Goal: Task Accomplishment & Management: Manage account settings

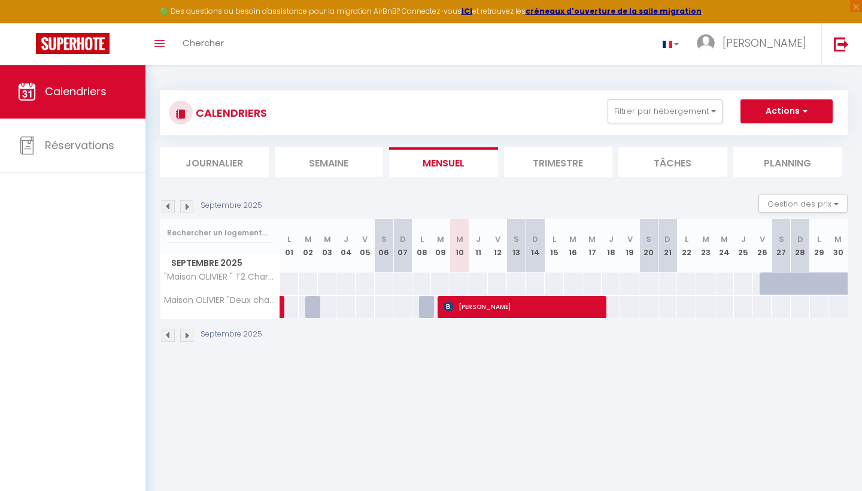
select select
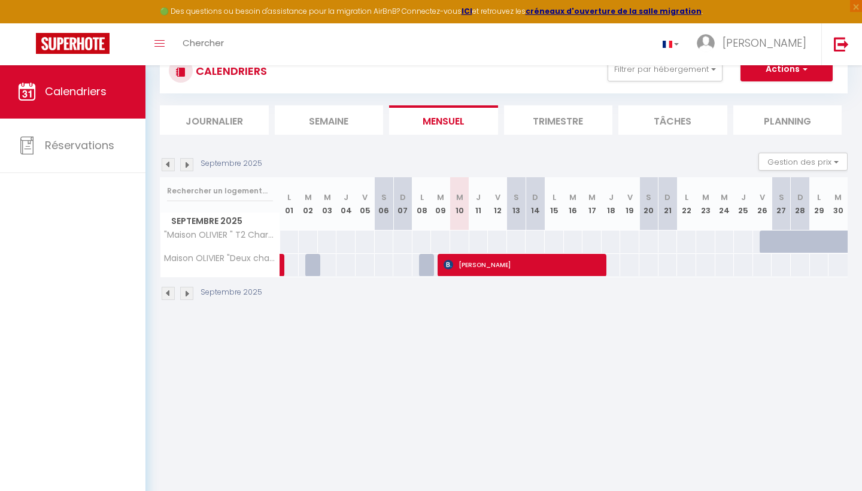
click at [525, 262] on span "[PERSON_NAME]" at bounding box center [523, 264] width 160 height 23
select select "KO"
select select "OK"
select select "0"
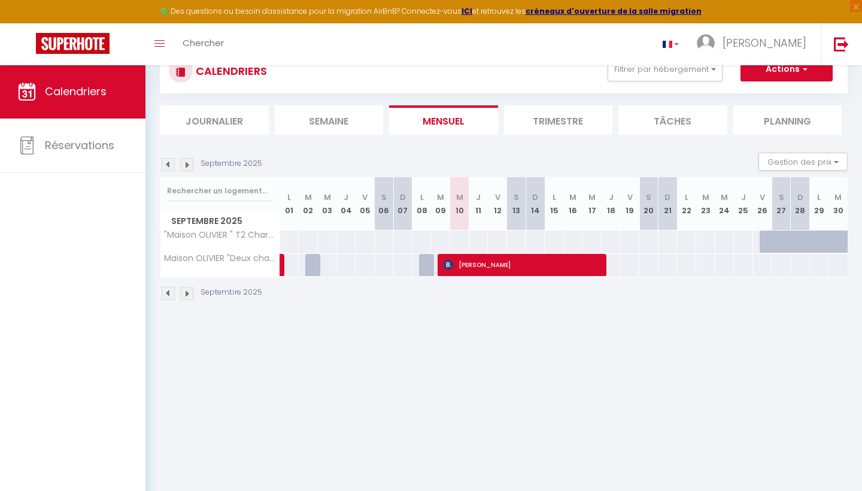
select select "1"
select select
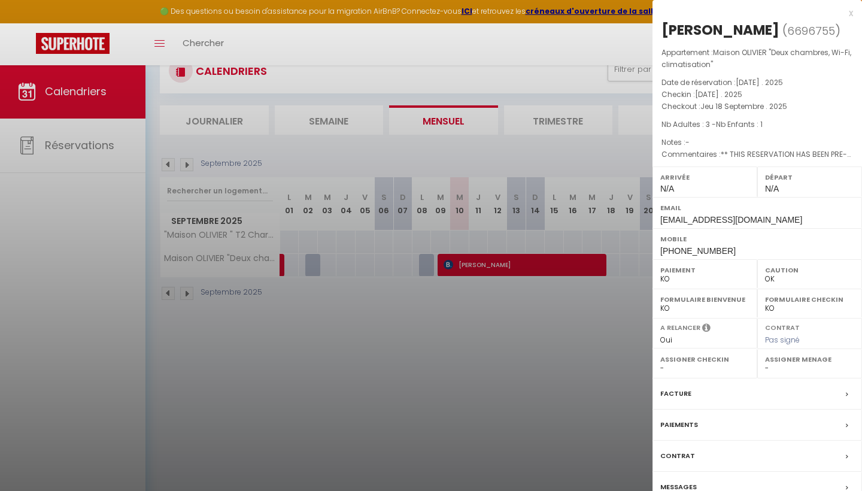
select select "25734"
select select "26716"
click at [581, 40] on div at bounding box center [431, 245] width 862 height 491
